Goal: Task Accomplishment & Management: Manage account settings

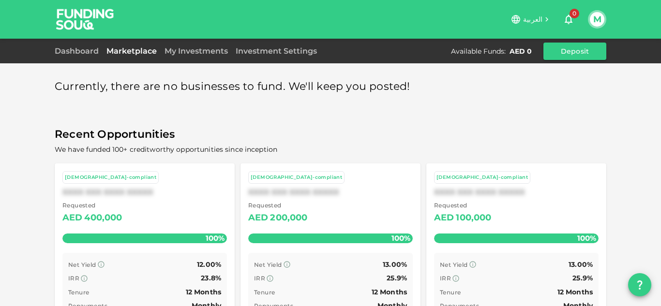
scroll to position [52, 0]
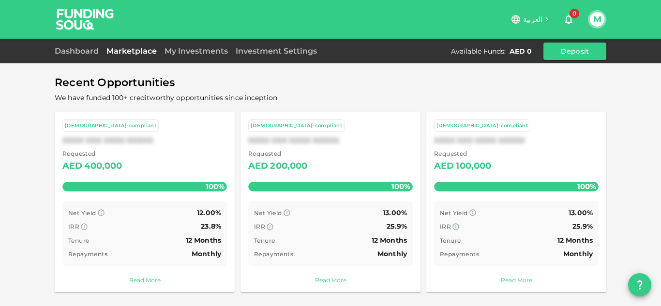
drag, startPoint x: 132, startPoint y: 45, endPoint x: 132, endPoint y: 52, distance: 6.8
click at [132, 45] on div "Marketplace" at bounding box center [132, 51] width 58 height 12
click at [132, 55] on link "Marketplace" at bounding box center [132, 50] width 58 height 9
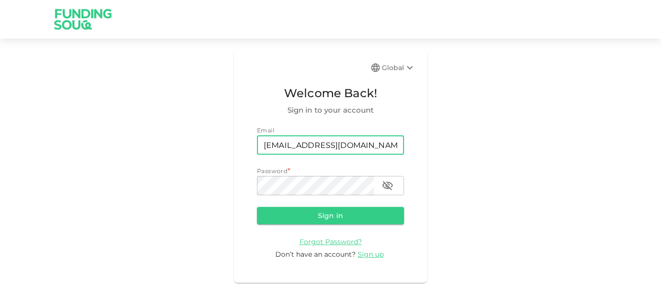
type input "[EMAIL_ADDRESS][DOMAIN_NAME]"
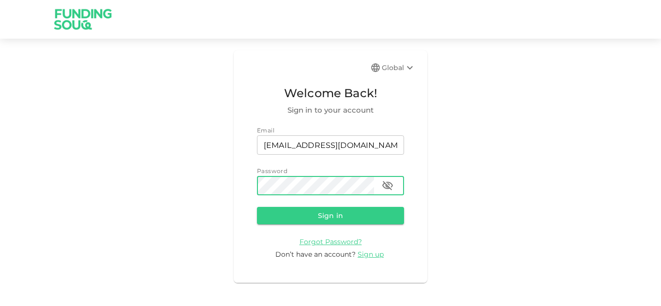
click at [257, 207] on button "Sign in" at bounding box center [330, 215] width 147 height 17
